Goal: Check status: Check status

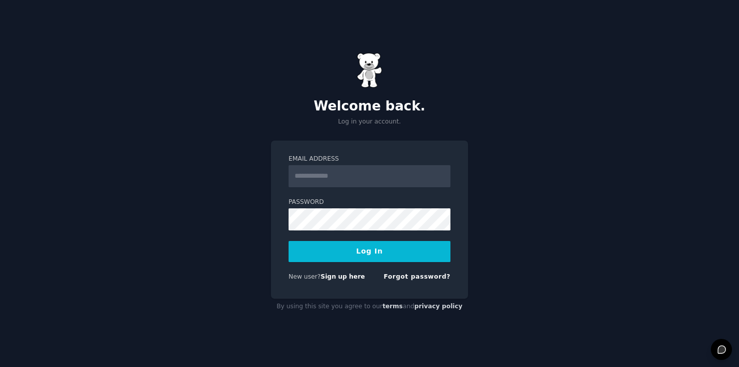
type input "**********"
click at [347, 258] on button "Log In" at bounding box center [369, 251] width 162 height 21
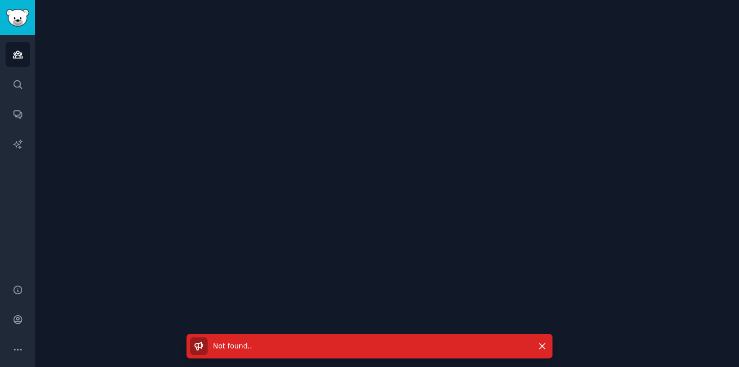
click at [150, 64] on div "Not found. . Dismiss" at bounding box center [387, 183] width 704 height 367
